Goal: Find specific page/section: Find specific page/section

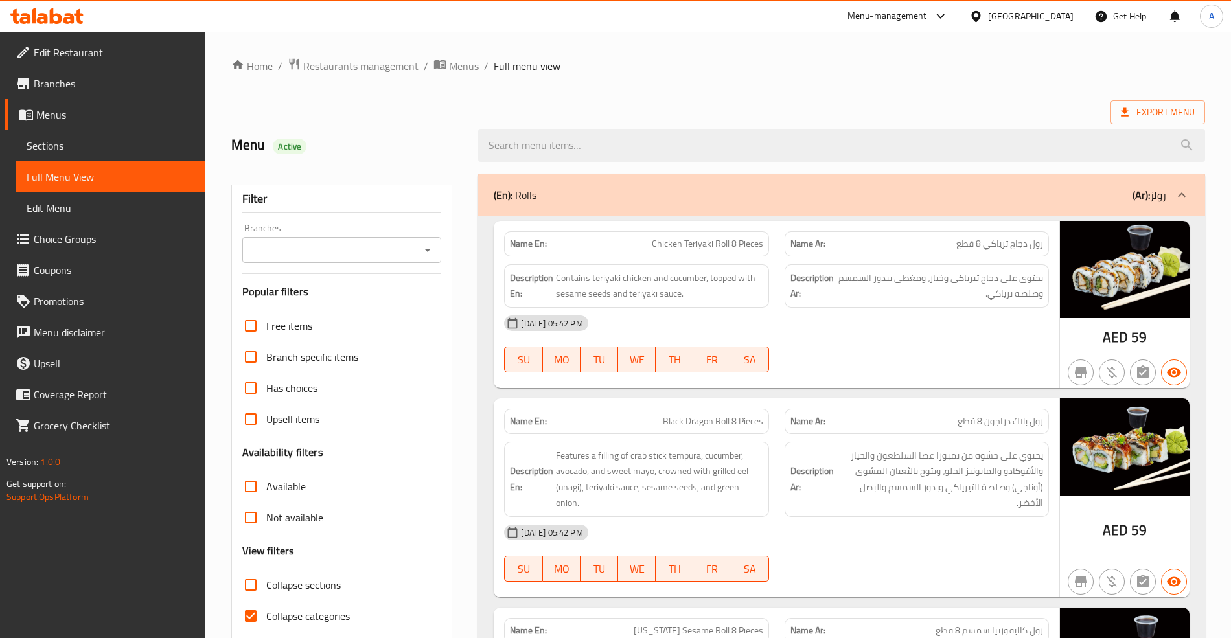
click at [1023, 19] on div "[GEOGRAPHIC_DATA]" at bounding box center [1031, 16] width 86 height 14
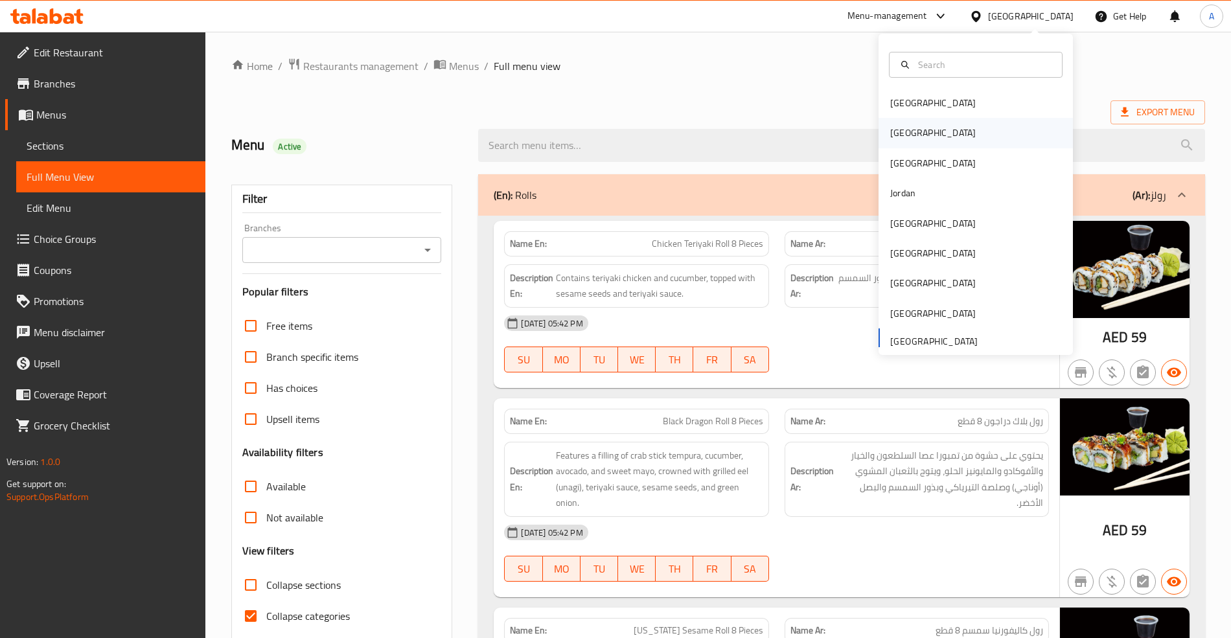
click at [908, 133] on div "[GEOGRAPHIC_DATA]" at bounding box center [933, 133] width 106 height 30
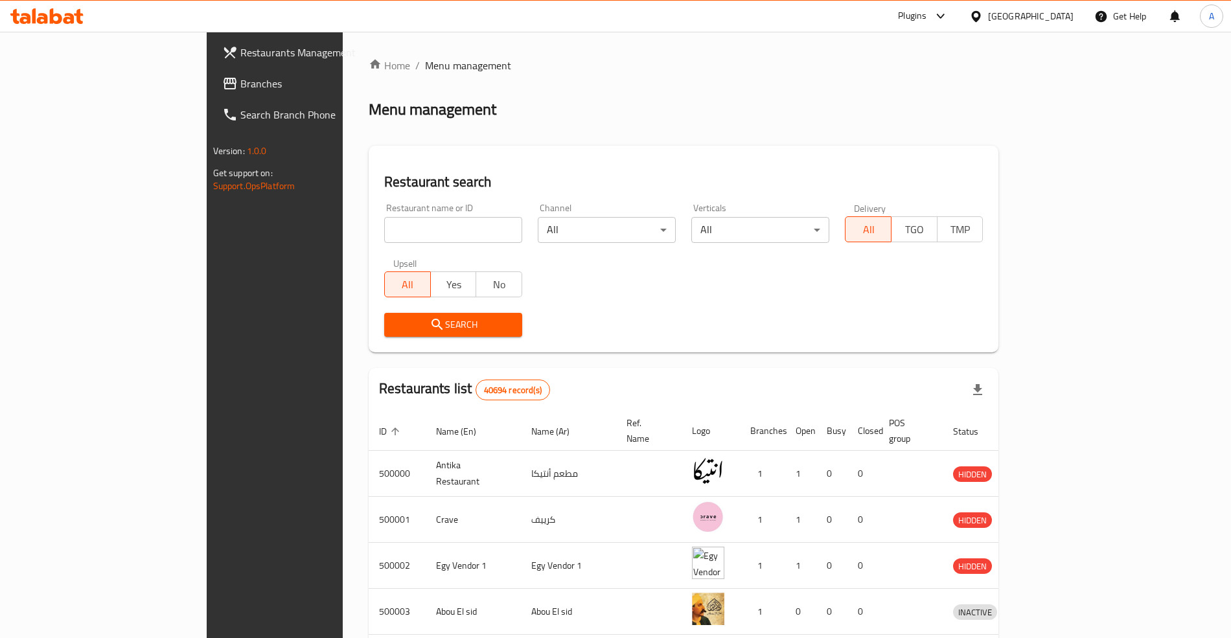
click at [240, 83] on span "Branches" at bounding box center [320, 84] width 161 height 16
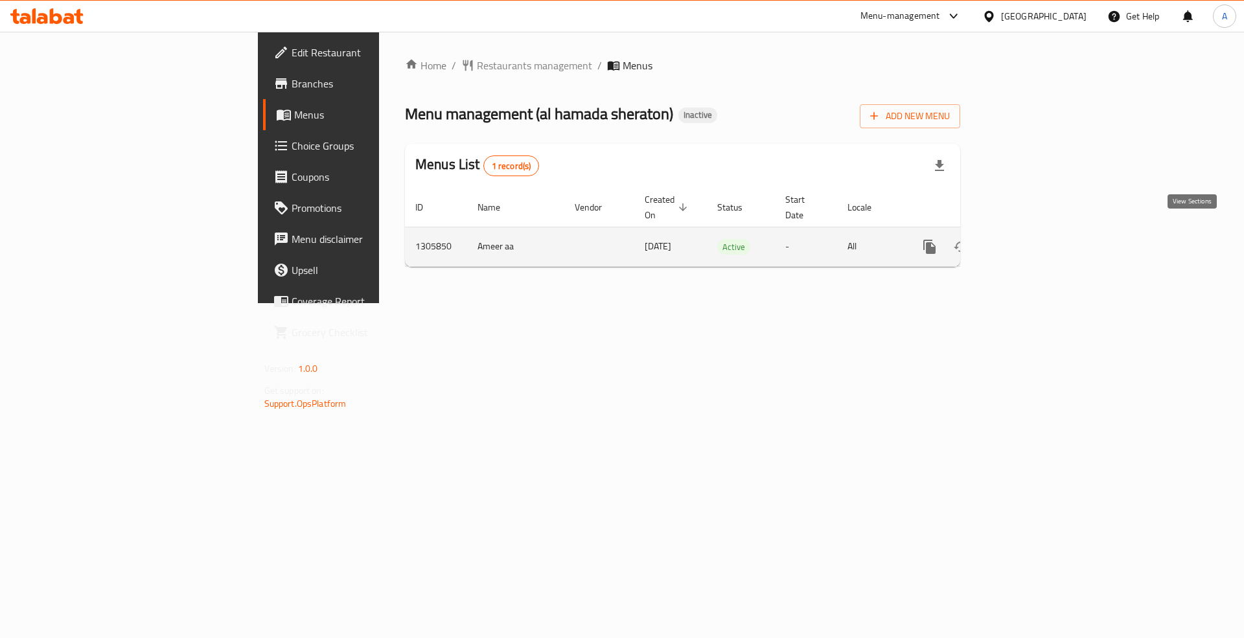
click at [1031, 239] on icon "enhanced table" at bounding box center [1023, 247] width 16 height 16
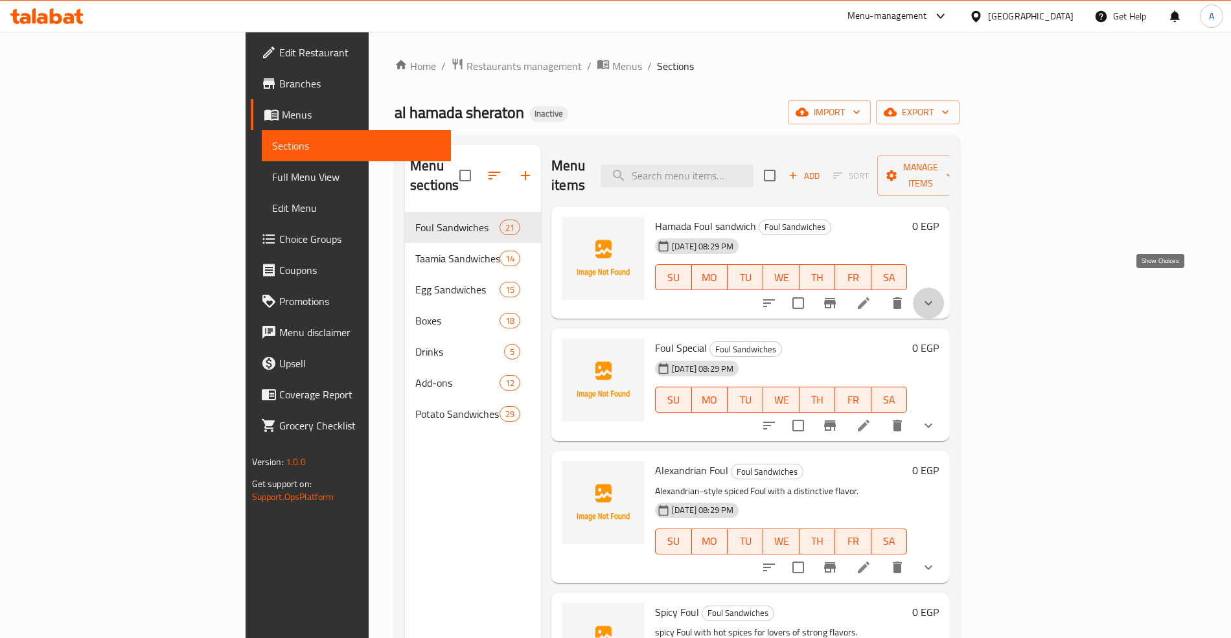
click at [936, 296] on icon "show more" at bounding box center [929, 304] width 16 height 16
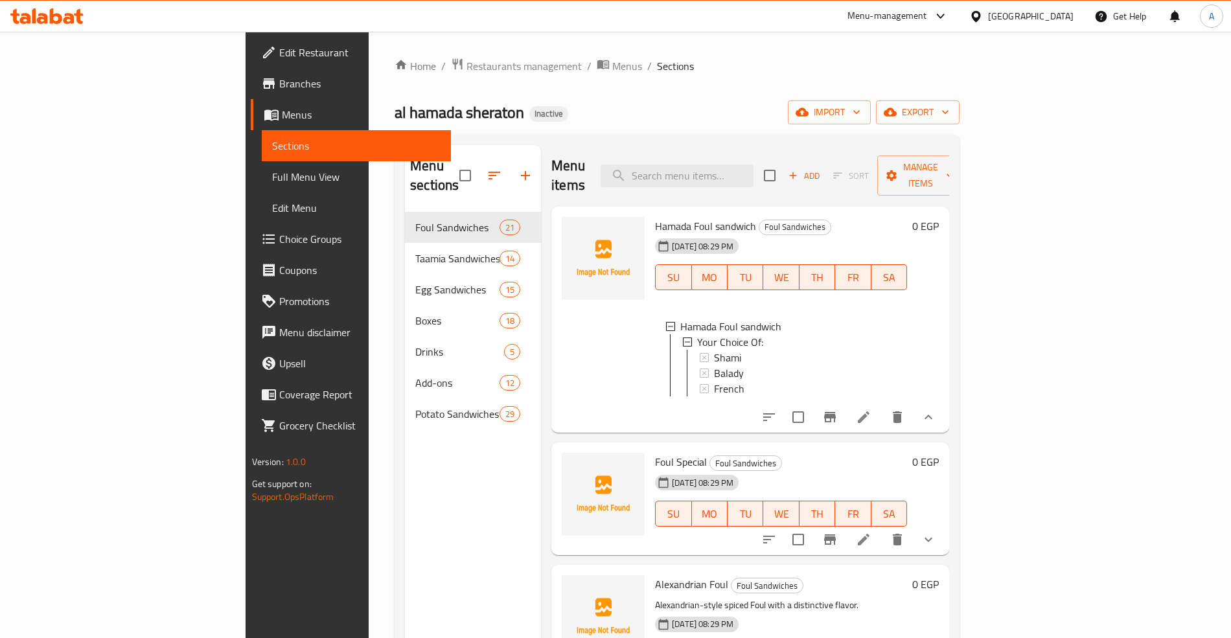
scroll to position [1, 0]
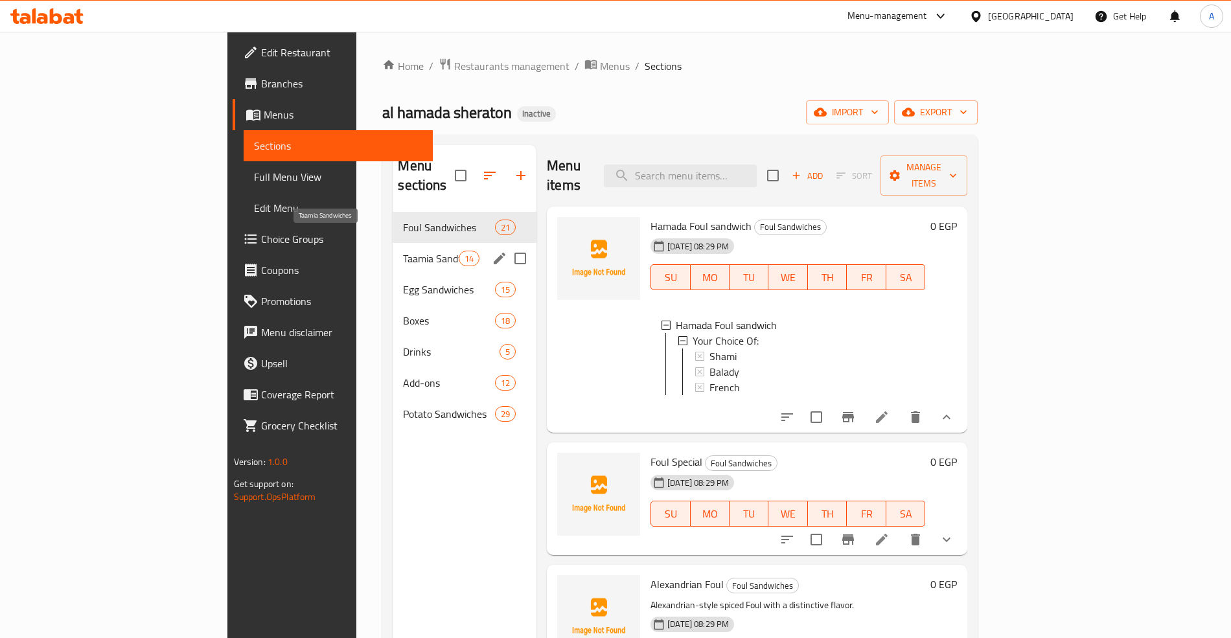
click at [403, 251] on span "Taamia Sandwiches" at bounding box center [430, 259] width 55 height 16
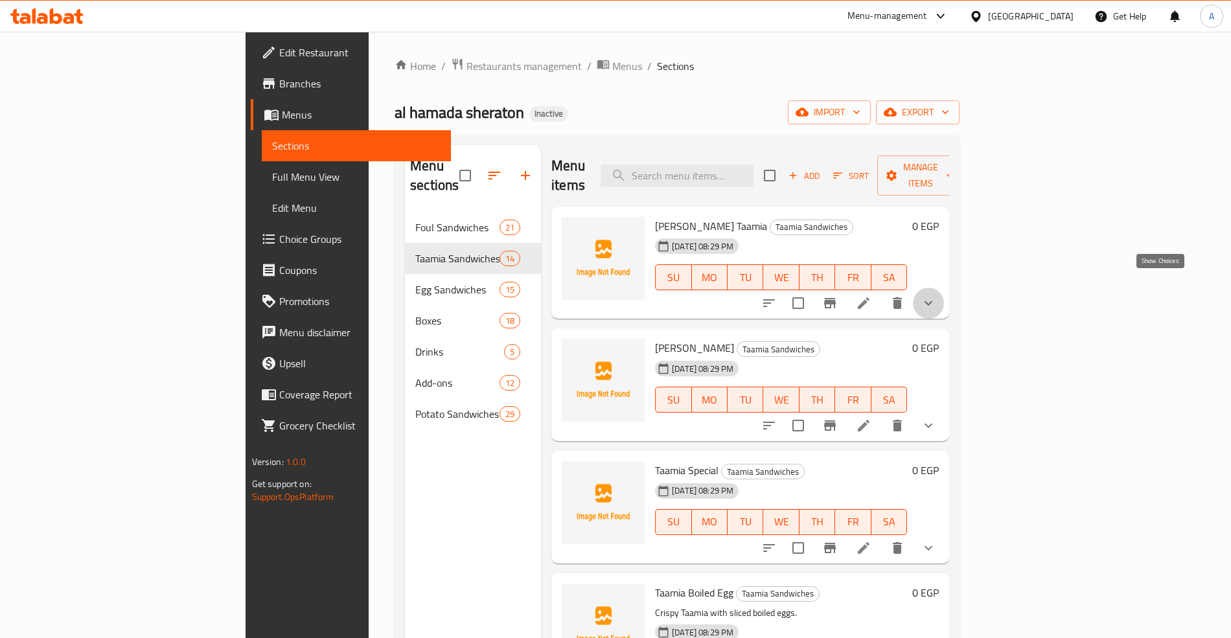
click at [936, 296] on icon "show more" at bounding box center [929, 304] width 16 height 16
